Goal: Task Accomplishment & Management: Manage account settings

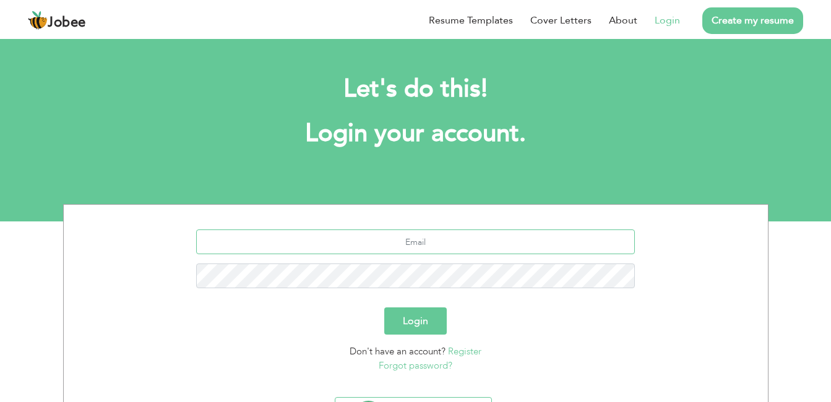
click at [460, 240] on input "text" at bounding box center [415, 242] width 439 height 25
type input "[EMAIL_ADDRESS][DOMAIN_NAME]"
click at [415, 316] on button "Login" at bounding box center [415, 320] width 62 height 27
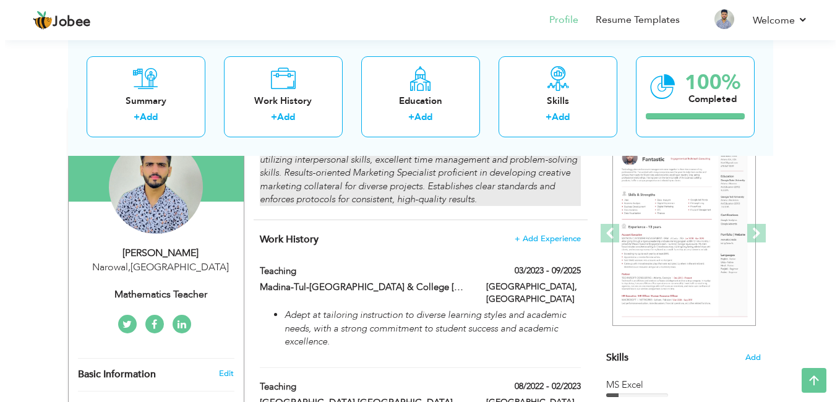
scroll to position [140, 0]
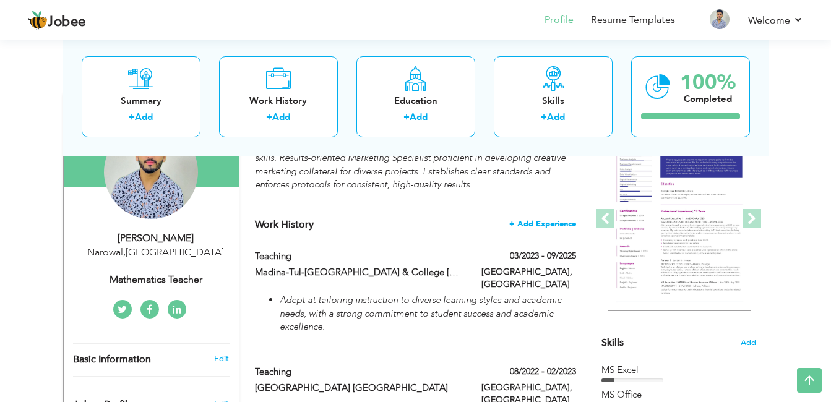
click at [538, 226] on span "+ Add Experience" at bounding box center [542, 224] width 67 height 9
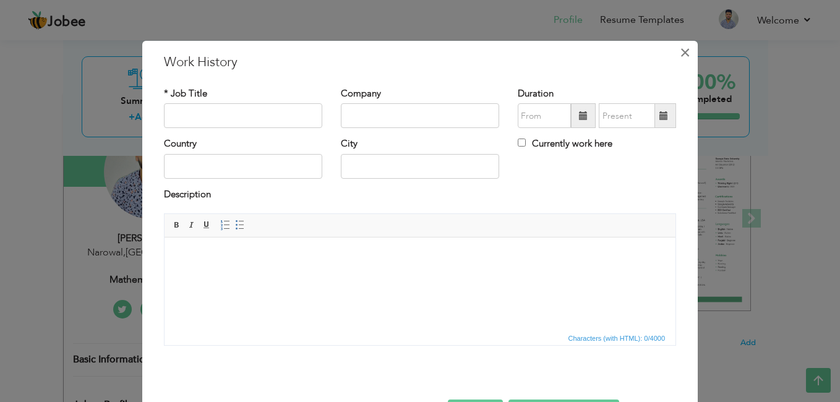
click at [680, 59] on span "×" at bounding box center [685, 52] width 11 height 22
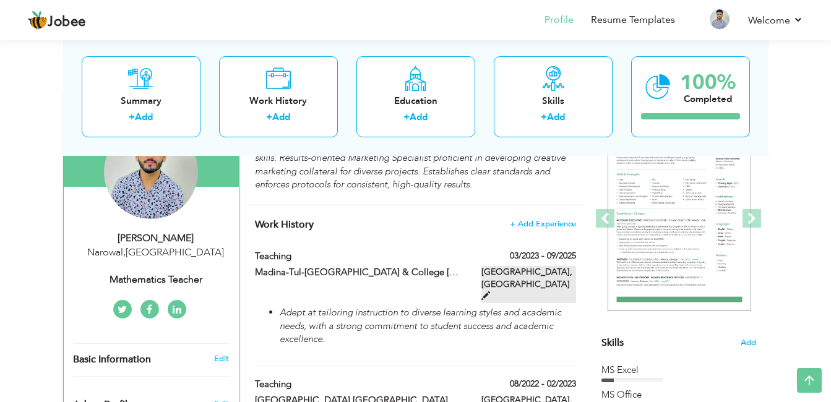
click at [490, 291] on span at bounding box center [485, 295] width 9 height 9
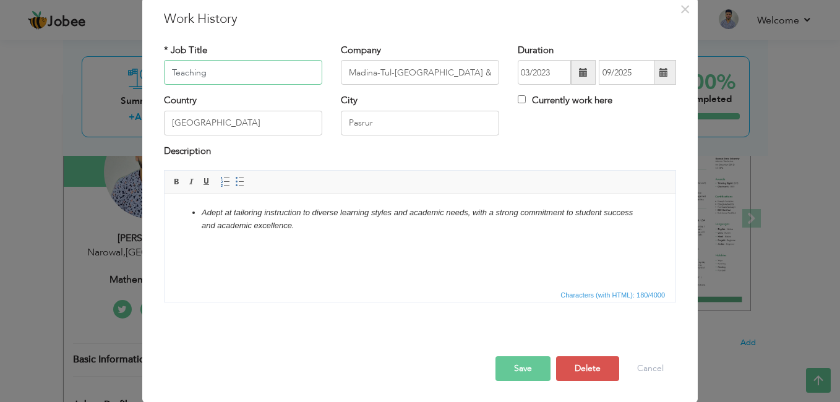
scroll to position [44, 0]
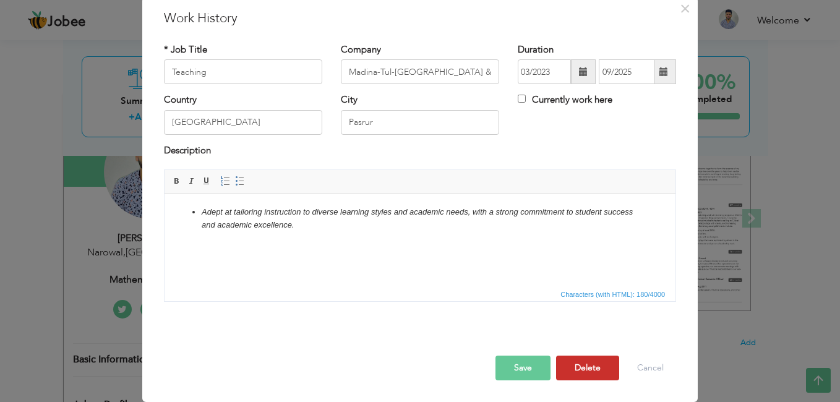
click at [582, 357] on button "Delete" at bounding box center [587, 368] width 63 height 25
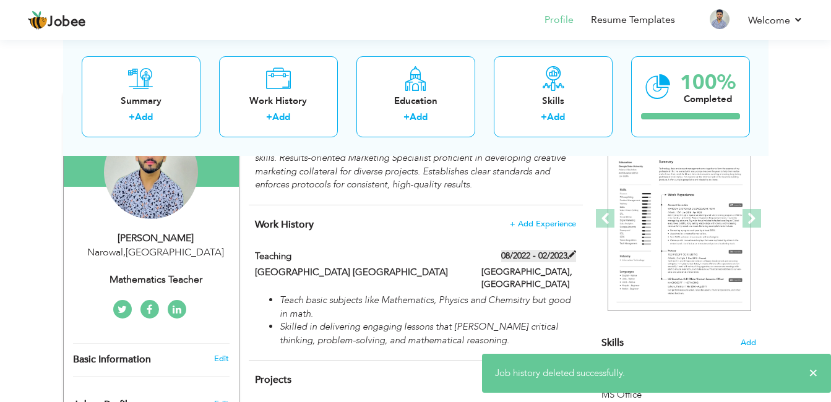
click at [572, 258] on span at bounding box center [571, 255] width 9 height 9
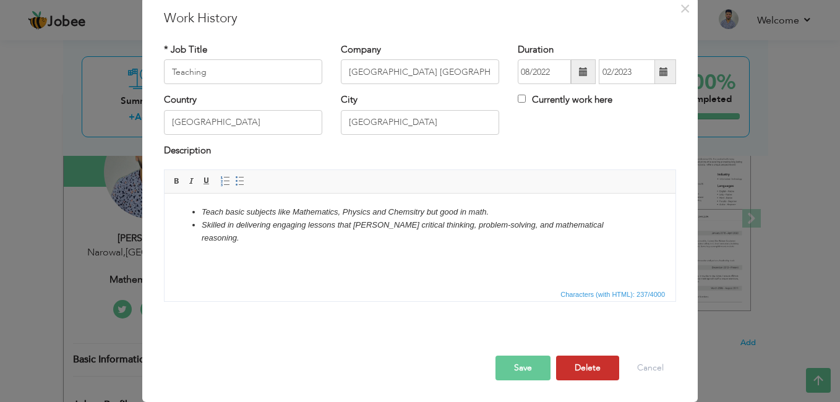
click at [593, 374] on button "Delete" at bounding box center [587, 368] width 63 height 25
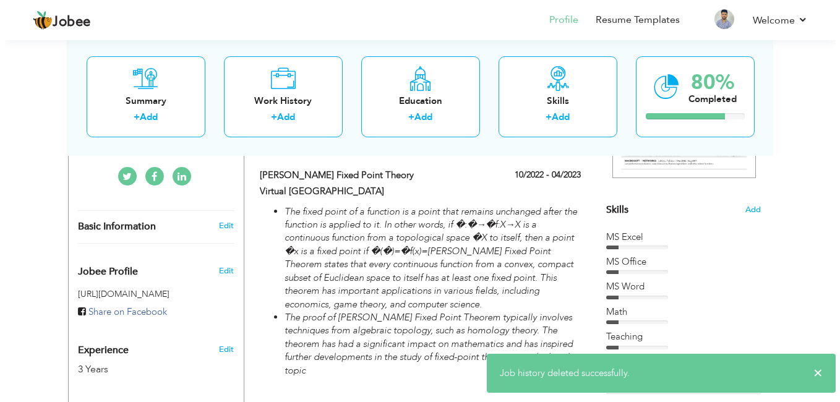
scroll to position [284, 0]
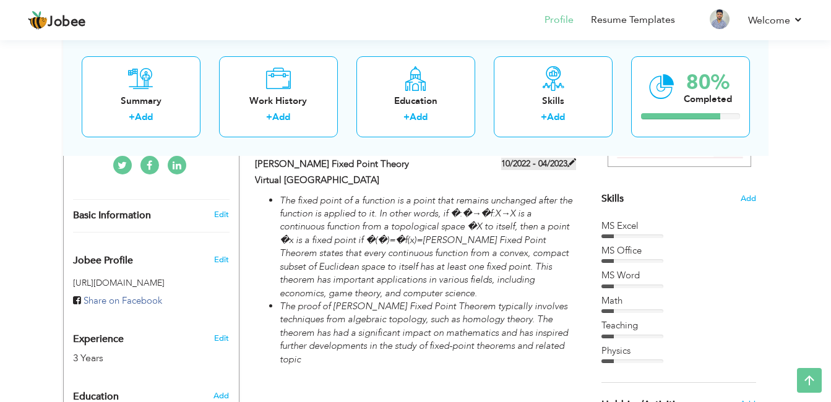
click at [572, 163] on span at bounding box center [571, 162] width 9 height 9
type input "[PERSON_NAME] Fixed Point Theory"
type input "Virtual [GEOGRAPHIC_DATA]"
type input "10/2022"
type input "04/2023"
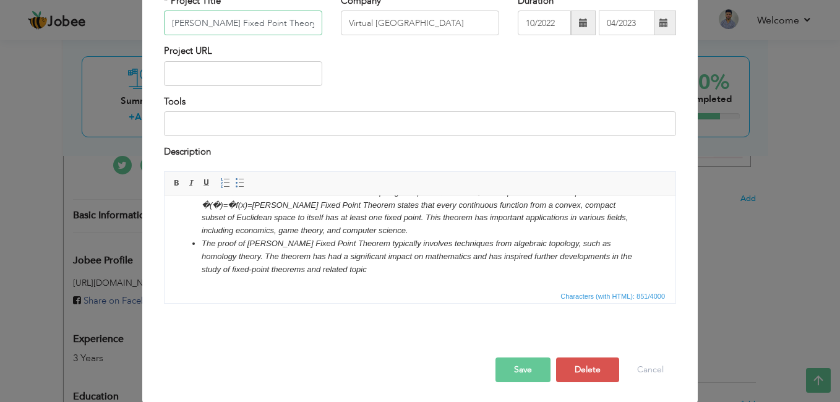
scroll to position [95, 0]
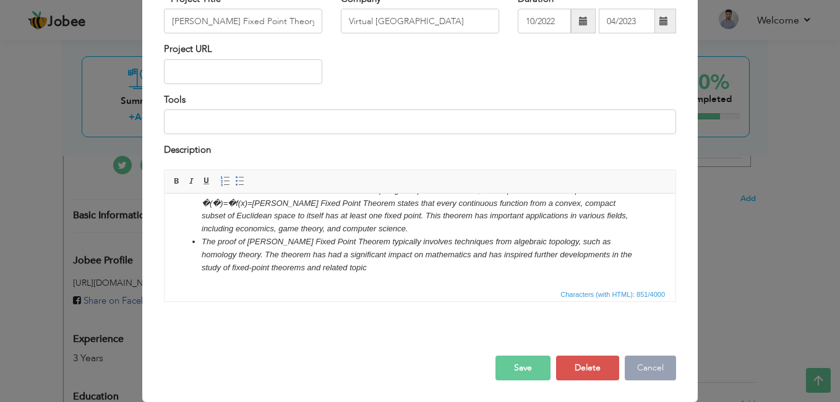
click at [643, 368] on button "Cancel" at bounding box center [650, 368] width 51 height 25
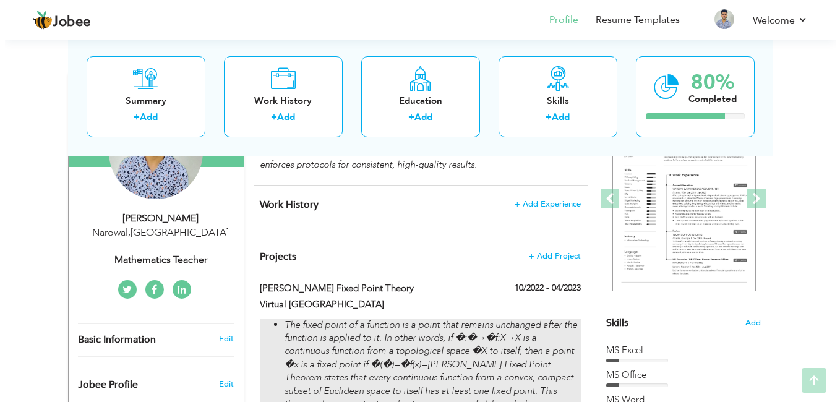
scroll to position [163, 0]
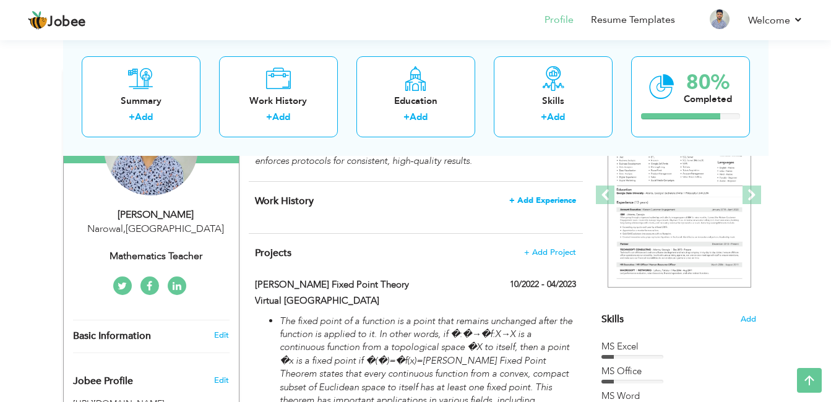
click at [535, 199] on span "+ Add Experience" at bounding box center [542, 200] width 67 height 9
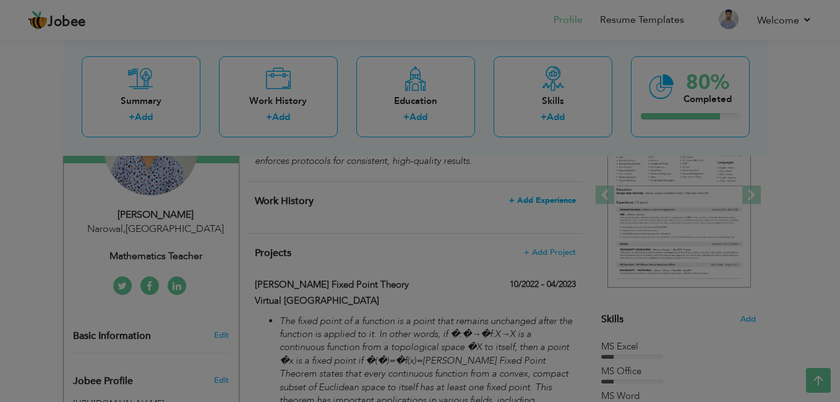
scroll to position [0, 0]
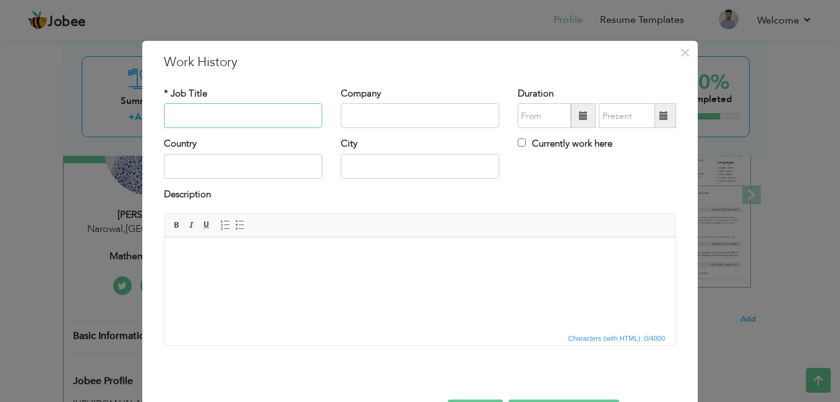
click at [187, 110] on input "text" at bounding box center [243, 115] width 158 height 25
paste input "Accountant"
click at [363, 116] on input "text" at bounding box center [420, 115] width 158 height 25
click at [230, 118] on input "Accountant" at bounding box center [243, 115] width 158 height 25
type input "A"
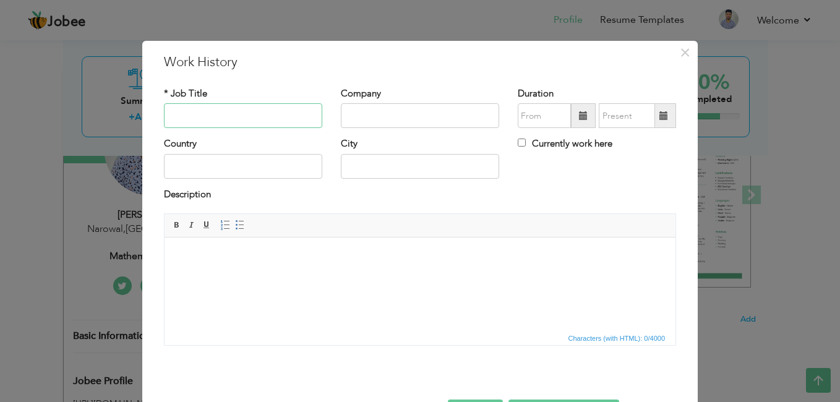
paste input "Accounts Officer"
type input "Accounts Officer"
click at [363, 121] on input "text" at bounding box center [420, 115] width 158 height 25
paste input "ARF SCIENTIFIC TRADERS"
type input "ARF SCIENTIFIC TRADERS"
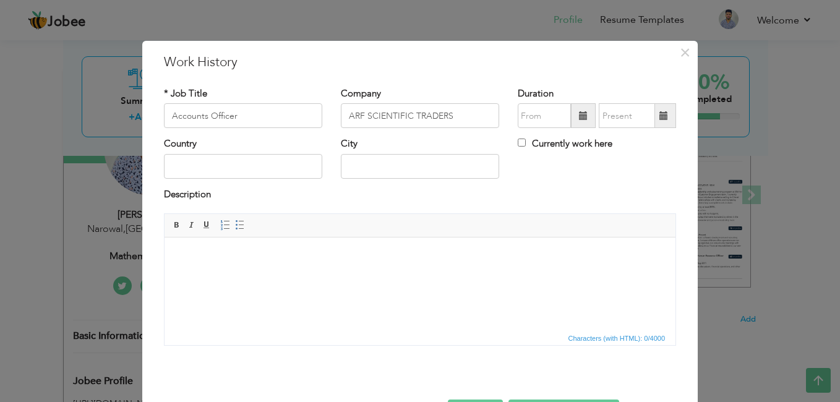
click at [580, 120] on span at bounding box center [583, 115] width 9 height 9
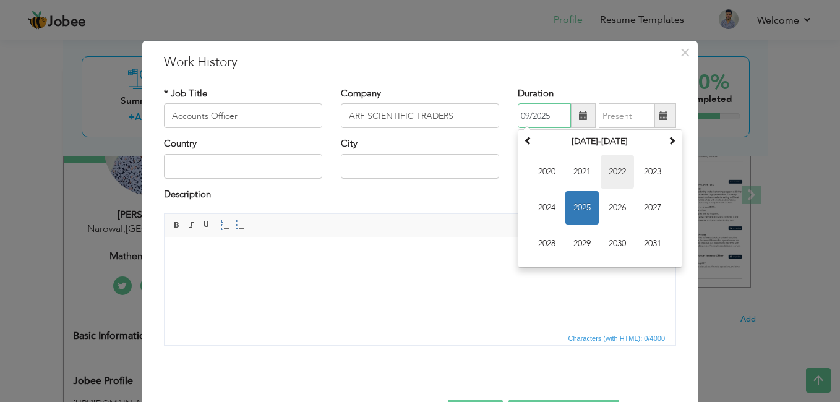
click at [614, 175] on span "2022" at bounding box center [617, 171] width 33 height 33
click at [619, 174] on span "Mar" at bounding box center [617, 171] width 33 height 33
type input "03/2022"
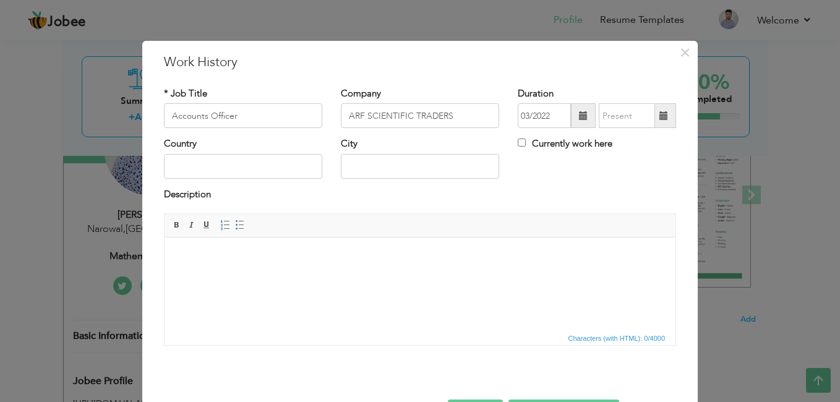
click at [664, 116] on span at bounding box center [664, 115] width 24 height 25
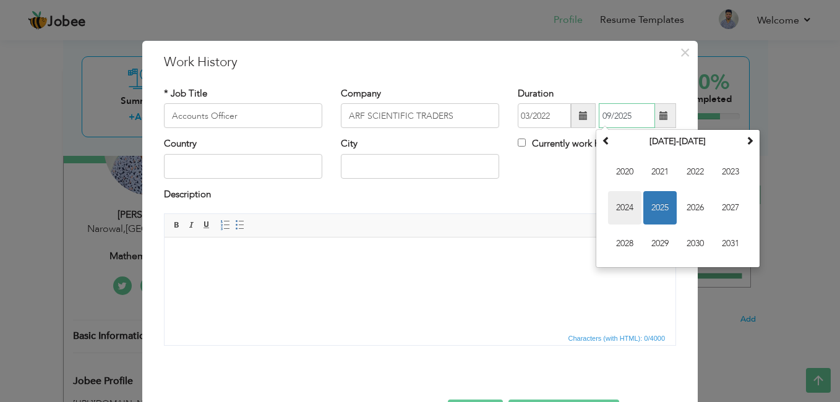
click at [632, 205] on span "2024" at bounding box center [624, 207] width 33 height 33
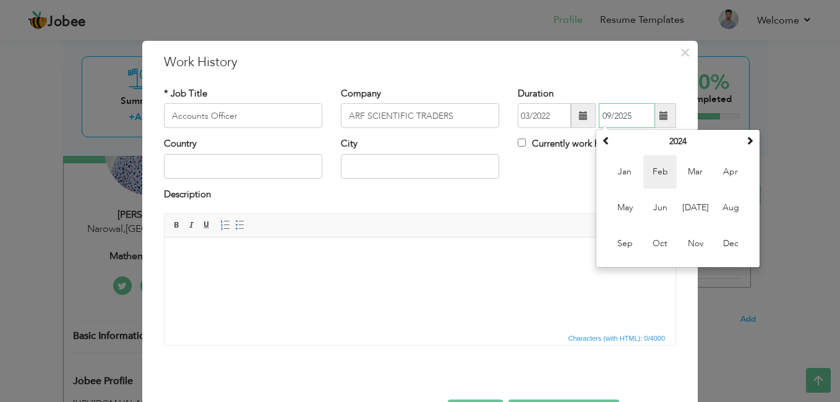
click at [658, 172] on span "Feb" at bounding box center [659, 171] width 33 height 33
type input "02/2024"
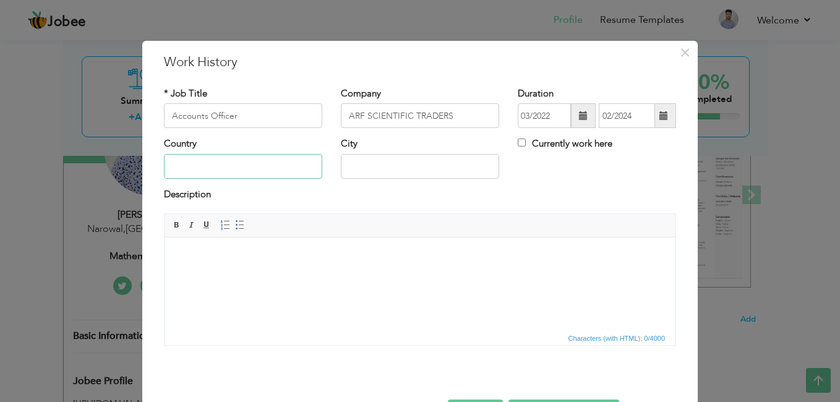
click at [249, 166] on input "text" at bounding box center [243, 166] width 158 height 25
type input "[GEOGRAPHIC_DATA]"
click at [366, 166] on input "text" at bounding box center [420, 166] width 158 height 25
type input "[GEOGRAPHIC_DATA]"
click at [244, 262] on body at bounding box center [420, 256] width 486 height 13
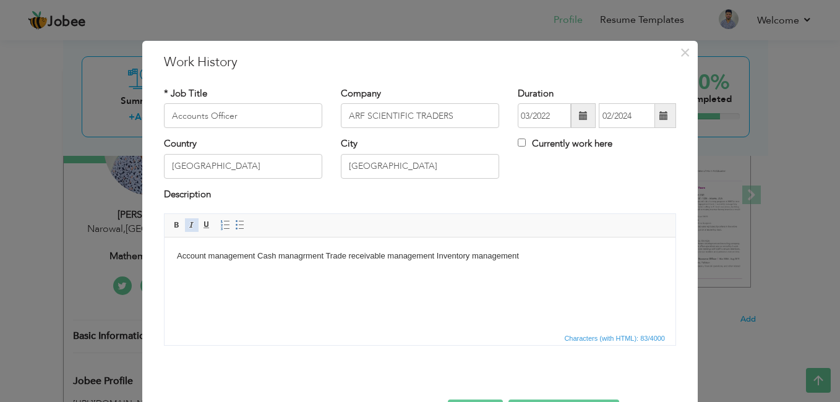
click at [187, 226] on span at bounding box center [192, 225] width 10 height 10
click at [238, 227] on span at bounding box center [240, 225] width 10 height 10
click at [283, 255] on li "Account management Cash managrment Trade receivable management Inventory manage…" at bounding box center [420, 256] width 437 height 13
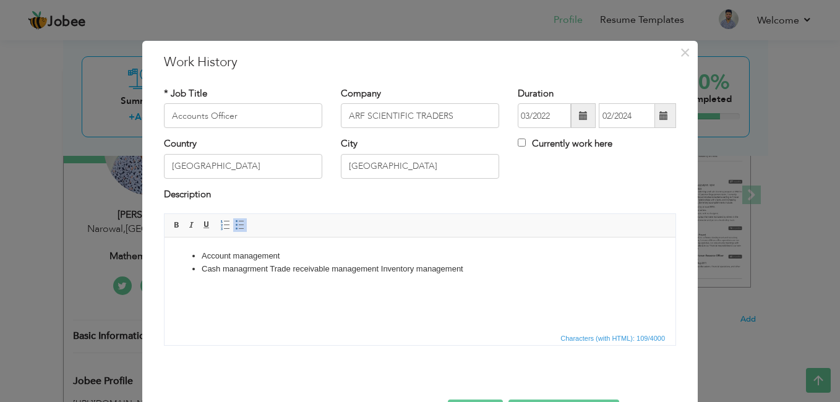
click at [269, 269] on li "Cash managrment Trade receivable management Inventory management" at bounding box center [420, 269] width 437 height 13
click at [311, 283] on li "Trade receivable management Inventory management" at bounding box center [420, 282] width 437 height 13
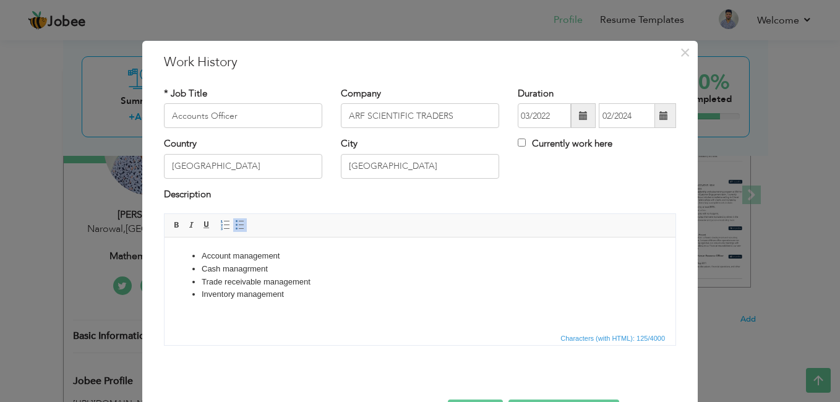
drag, startPoint x: 200, startPoint y: 255, endPoint x: 303, endPoint y: 299, distance: 112.3
click at [303, 299] on ul "Account management Cash managrment Trade receivable management Inventory manage…" at bounding box center [420, 275] width 486 height 51
click at [190, 218] on link "Italic" at bounding box center [192, 225] width 14 height 14
click at [354, 282] on li "Trade receivable management" at bounding box center [420, 282] width 437 height 13
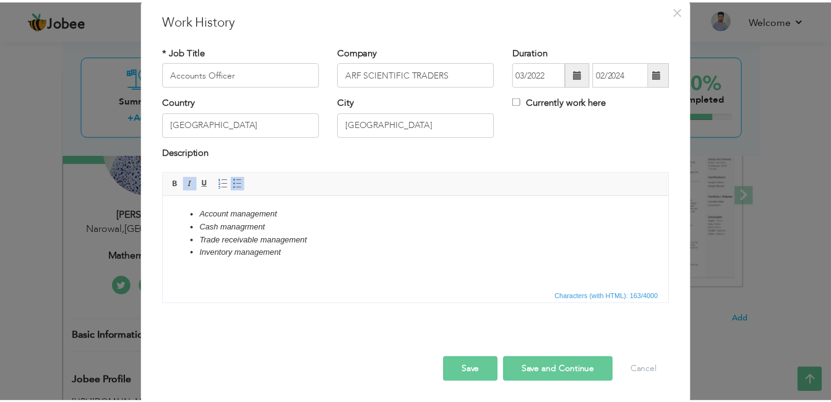
scroll to position [44, 0]
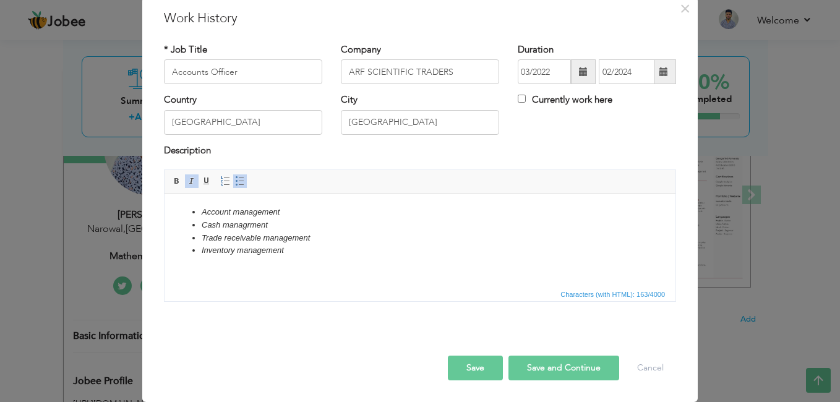
click at [477, 373] on button "Save" at bounding box center [475, 368] width 55 height 25
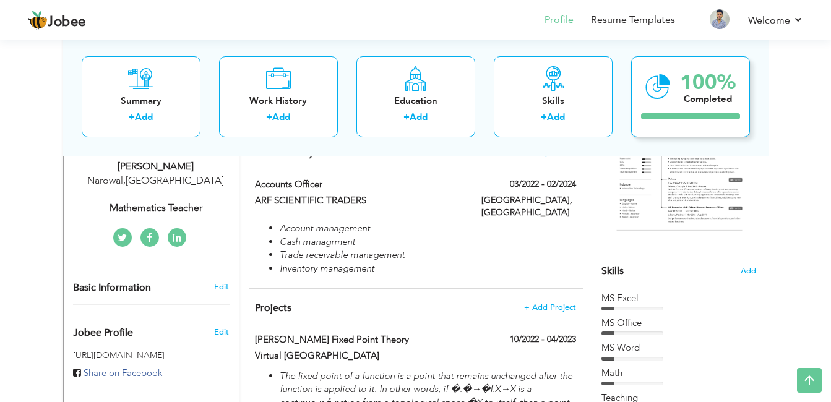
scroll to position [0, 0]
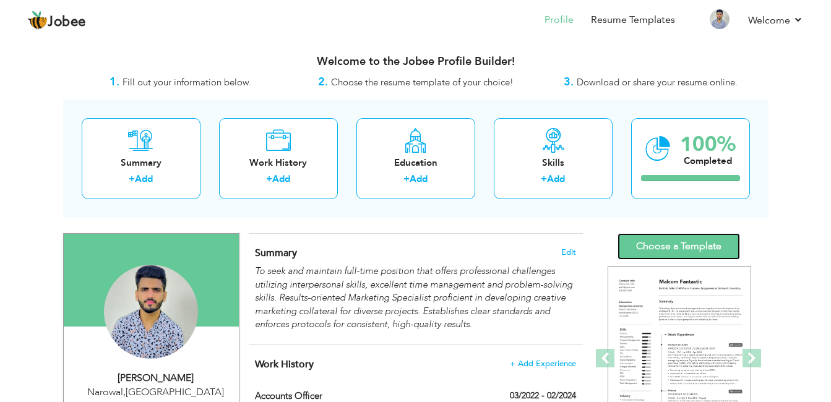
click at [694, 251] on link "Choose a Template" at bounding box center [678, 246] width 122 height 27
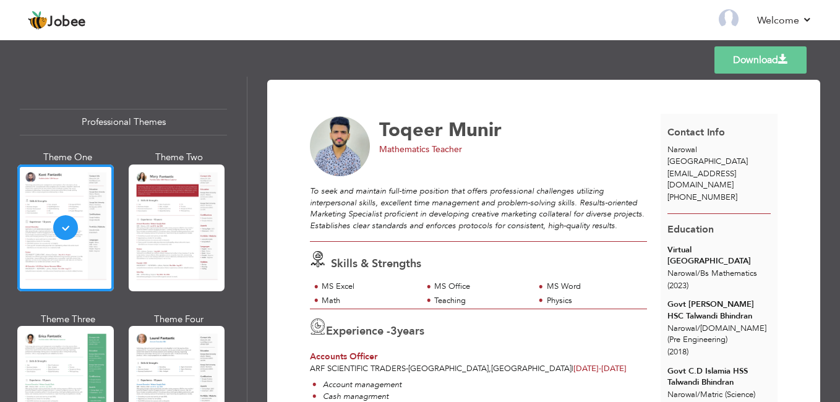
click at [170, 266] on div at bounding box center [177, 228] width 97 height 127
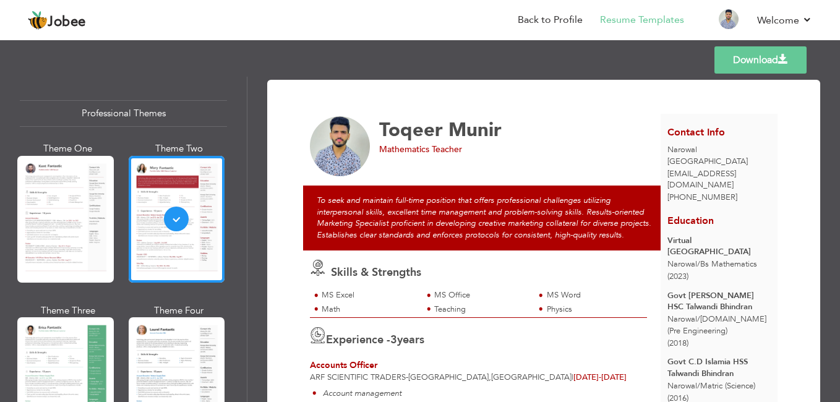
scroll to position [19, 0]
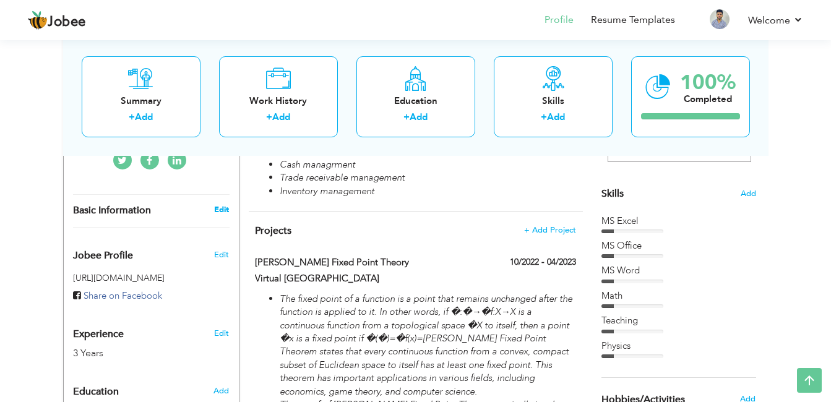
click at [222, 205] on link "Edit" at bounding box center [221, 209] width 15 height 11
type input "Toqeer"
type input "Munir"
type input "[PHONE_NUMBER]"
select select "number:166"
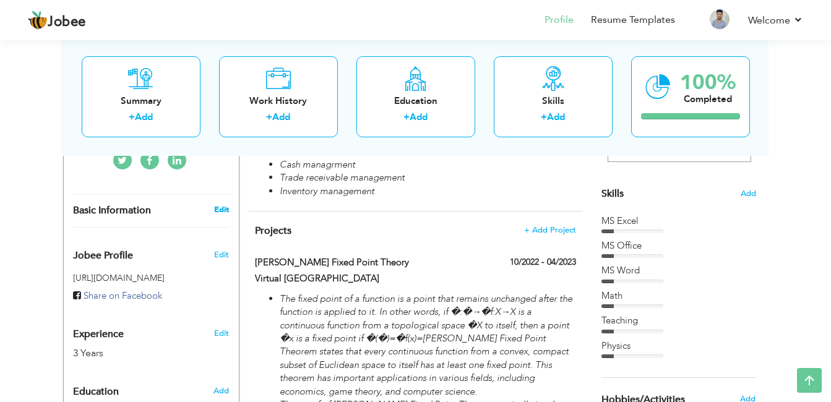
type input "Narowal"
select select "number:5"
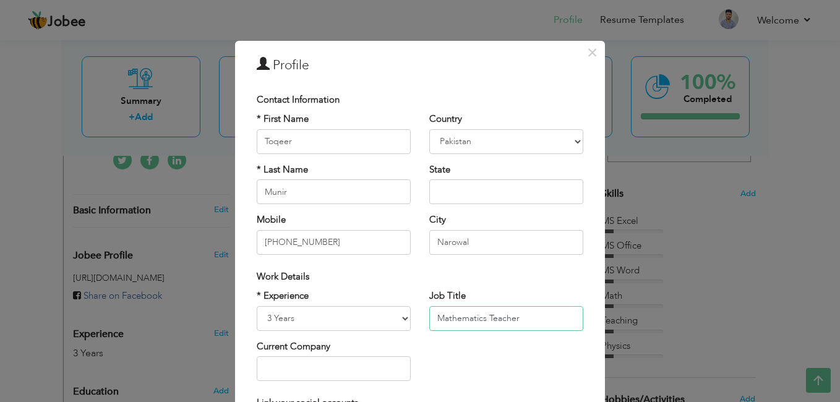
click at [534, 322] on input "Mathematics Teacher" at bounding box center [506, 318] width 154 height 25
type input "M"
type input "Account Officer"
click at [398, 320] on select "Entry Level Less than 1 Year 1 Year 2 Years 3 Years 4 Years 5 Years 6 Years 7 Y…" at bounding box center [334, 318] width 154 height 25
select select "number:4"
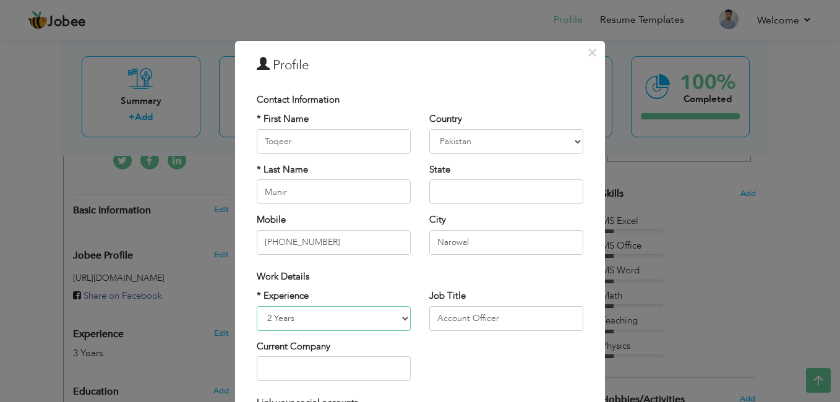
click at [257, 306] on select "Entry Level Less than 1 Year 1 Year 2 Years 3 Years 4 Years 5 Years 6 Years 7 Y…" at bounding box center [334, 318] width 154 height 25
click at [368, 372] on input "text" at bounding box center [334, 368] width 154 height 25
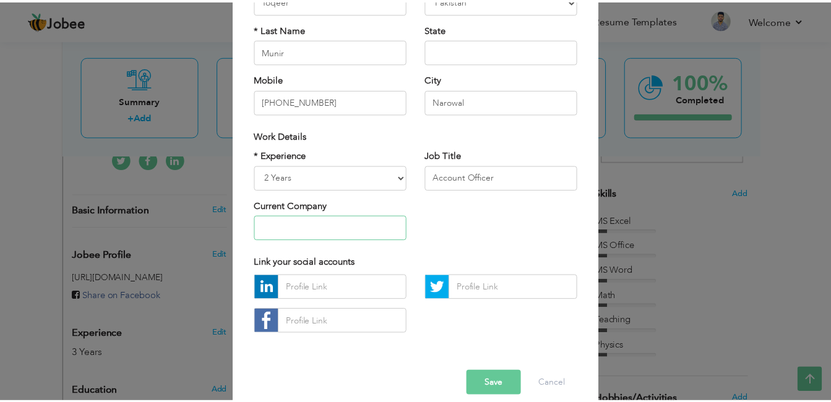
scroll to position [157, 0]
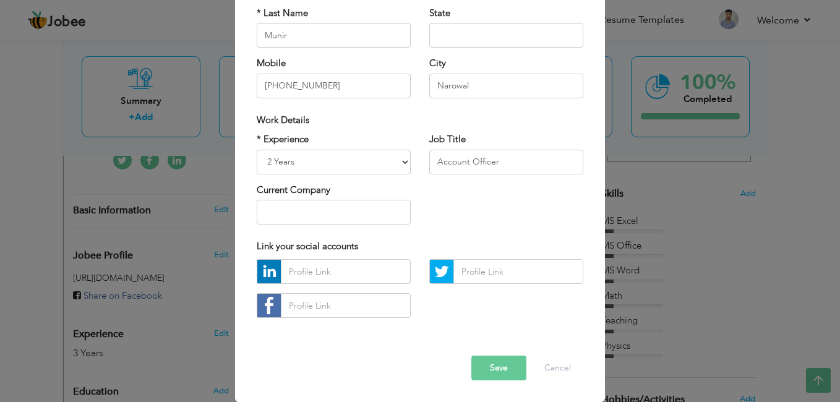
click at [493, 371] on button "Save" at bounding box center [498, 368] width 55 height 25
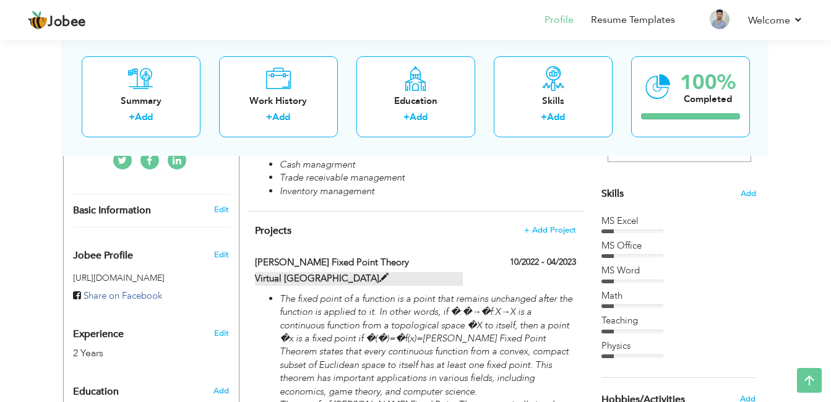
scroll to position [288, 0]
click at [748, 195] on span "Add" at bounding box center [748, 195] width 16 height 12
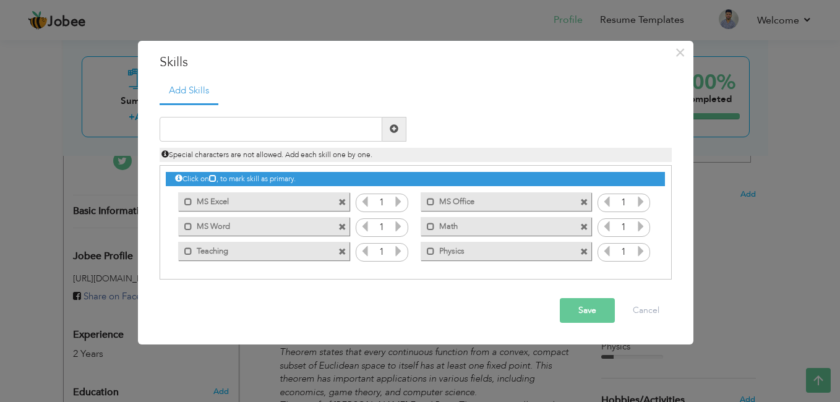
click at [582, 250] on span at bounding box center [584, 252] width 8 height 8
click at [338, 252] on div "Mark as primary skill. Teaching" at bounding box center [263, 251] width 171 height 19
click at [343, 249] on span at bounding box center [342, 252] width 8 height 8
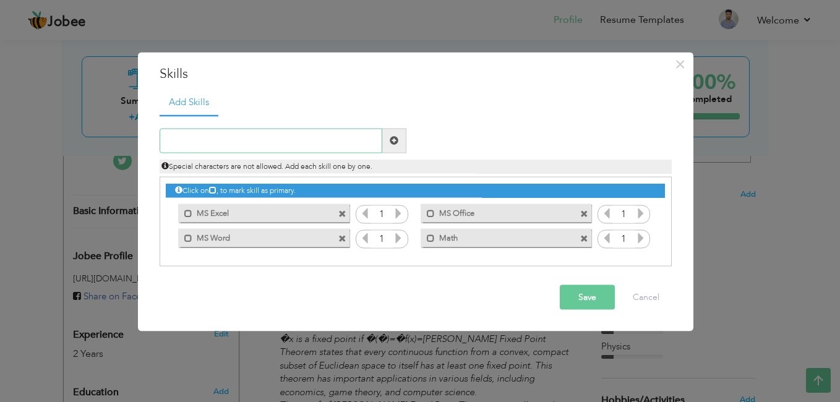
click at [243, 147] on input "text" at bounding box center [271, 140] width 223 height 25
type input "Data Entry"
click at [390, 137] on span at bounding box center [394, 140] width 9 height 9
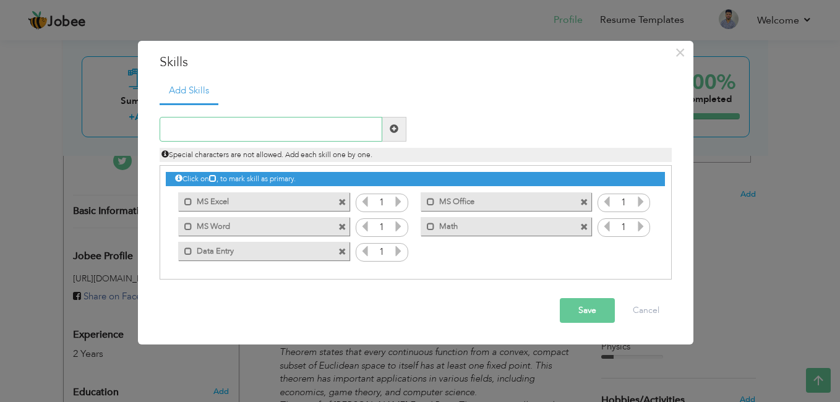
click at [238, 123] on input "text" at bounding box center [271, 129] width 223 height 25
type input "Accountant"
click at [393, 119] on span at bounding box center [394, 129] width 24 height 25
click at [578, 303] on button "Save" at bounding box center [587, 310] width 55 height 25
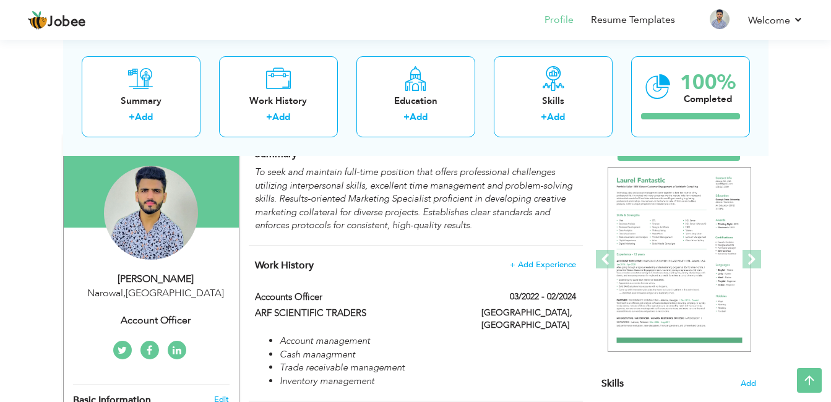
scroll to position [96, 0]
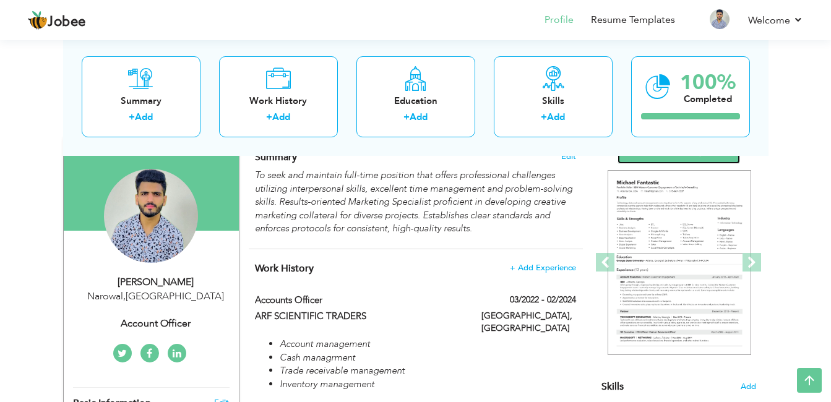
click at [663, 159] on link "Choose a Template" at bounding box center [678, 150] width 122 height 27
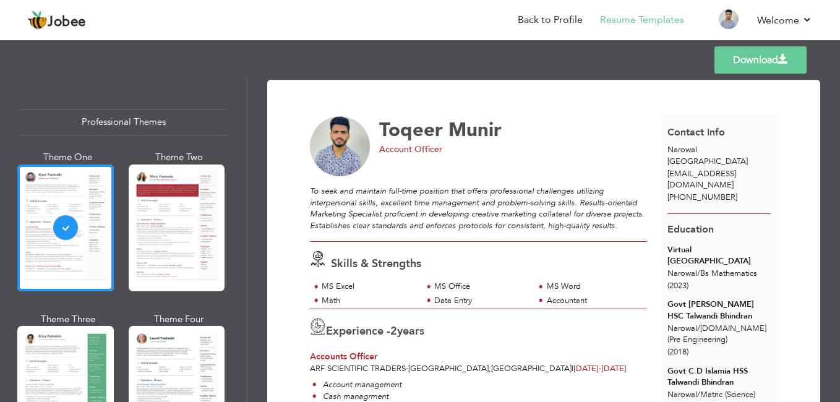
click at [768, 66] on link "Download" at bounding box center [761, 59] width 92 height 27
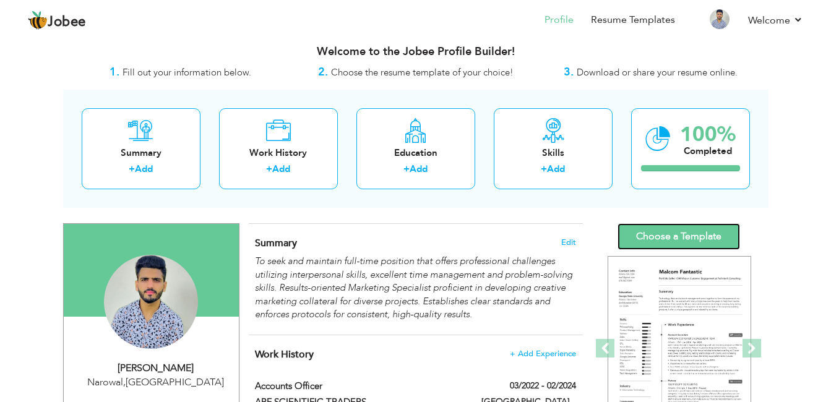
click at [639, 239] on link "Choose a Template" at bounding box center [678, 236] width 122 height 27
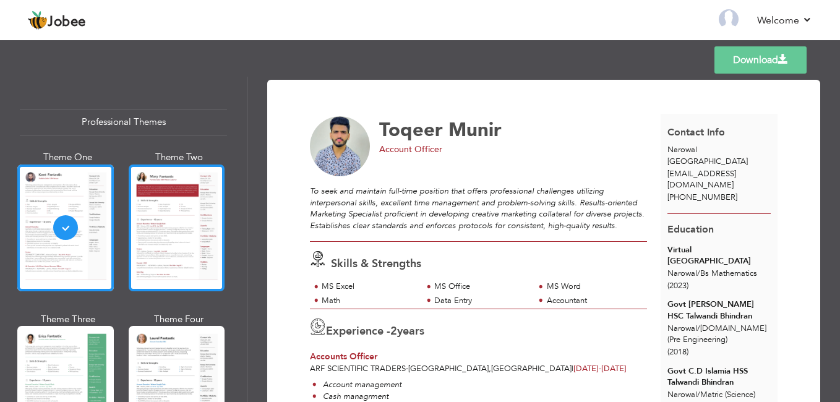
click at [170, 196] on div at bounding box center [177, 228] width 97 height 127
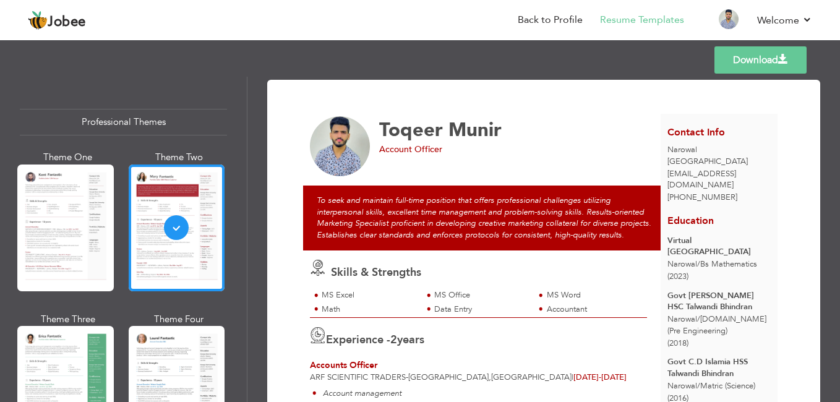
click at [729, 69] on link "Download" at bounding box center [761, 59] width 92 height 27
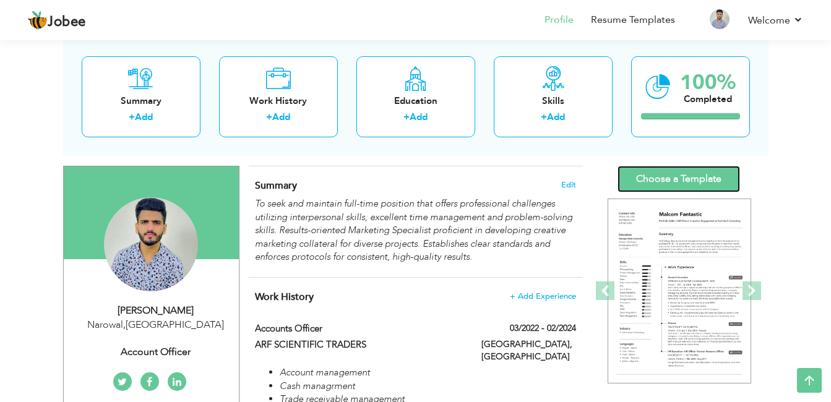
click at [675, 178] on link "Choose a Template" at bounding box center [678, 179] width 122 height 27
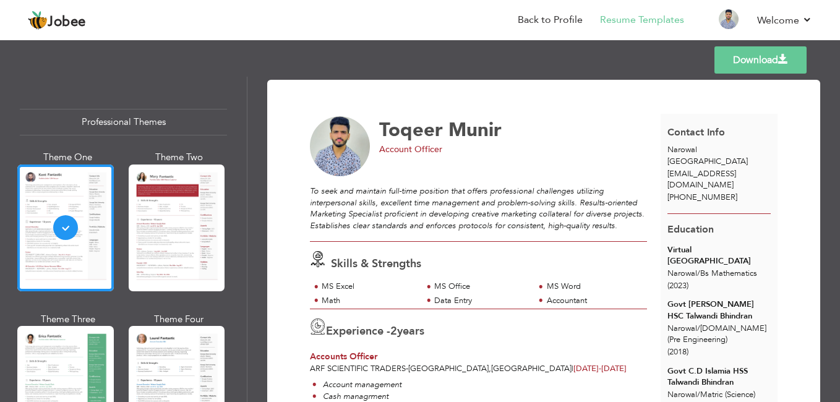
click at [765, 53] on link "Download" at bounding box center [761, 59] width 92 height 27
